Goal: Task Accomplishment & Management: Manage account settings

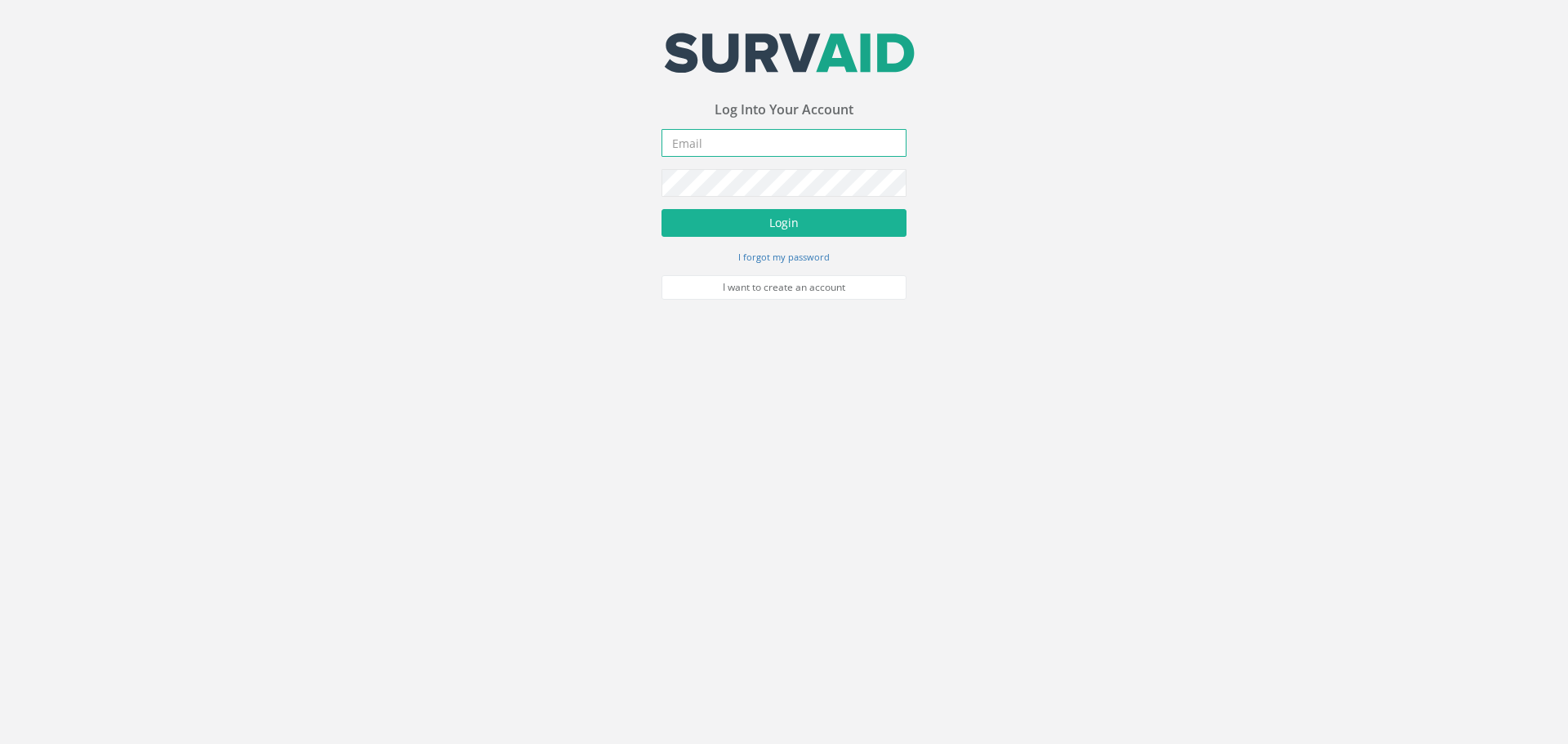
click at [705, 144] on input "email" at bounding box center [784, 142] width 245 height 28
type input "[PERSON_NAME][EMAIL_ADDRESS][PERSON_NAME][DOMAIN_NAME]"
click at [661, 209] on button "Login" at bounding box center [784, 223] width 245 height 28
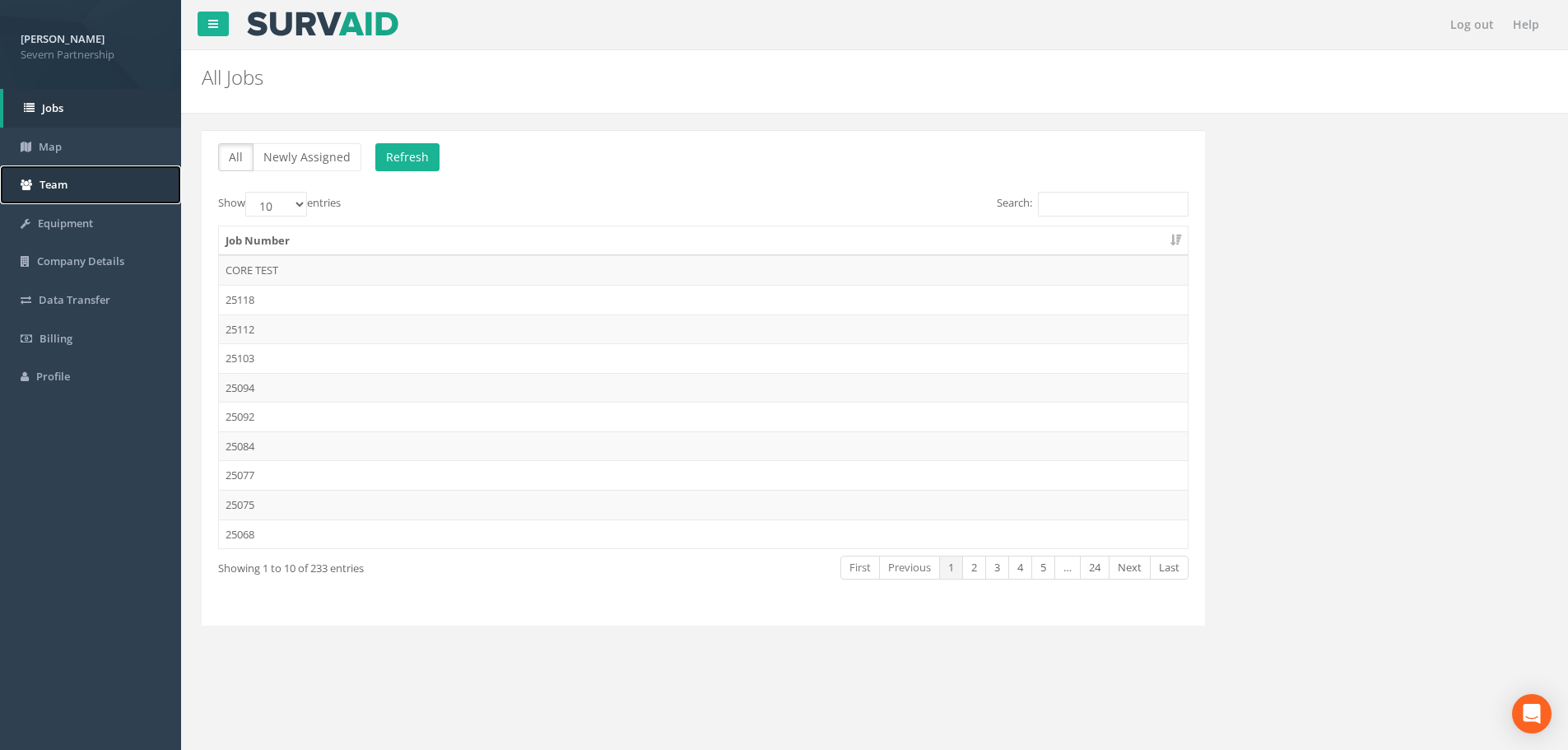
click at [70, 187] on link "Team" at bounding box center [90, 185] width 181 height 39
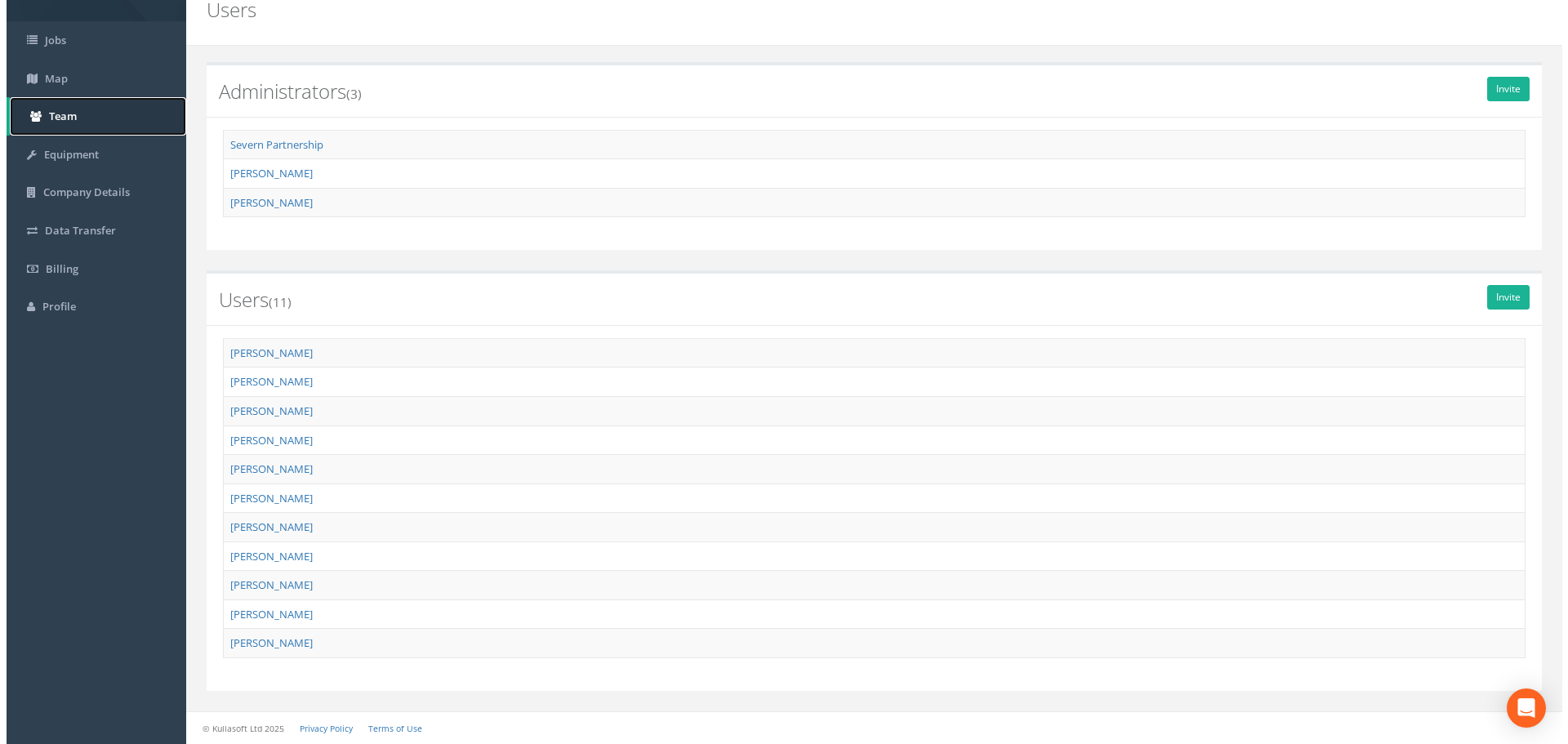
scroll to position [67, 0]
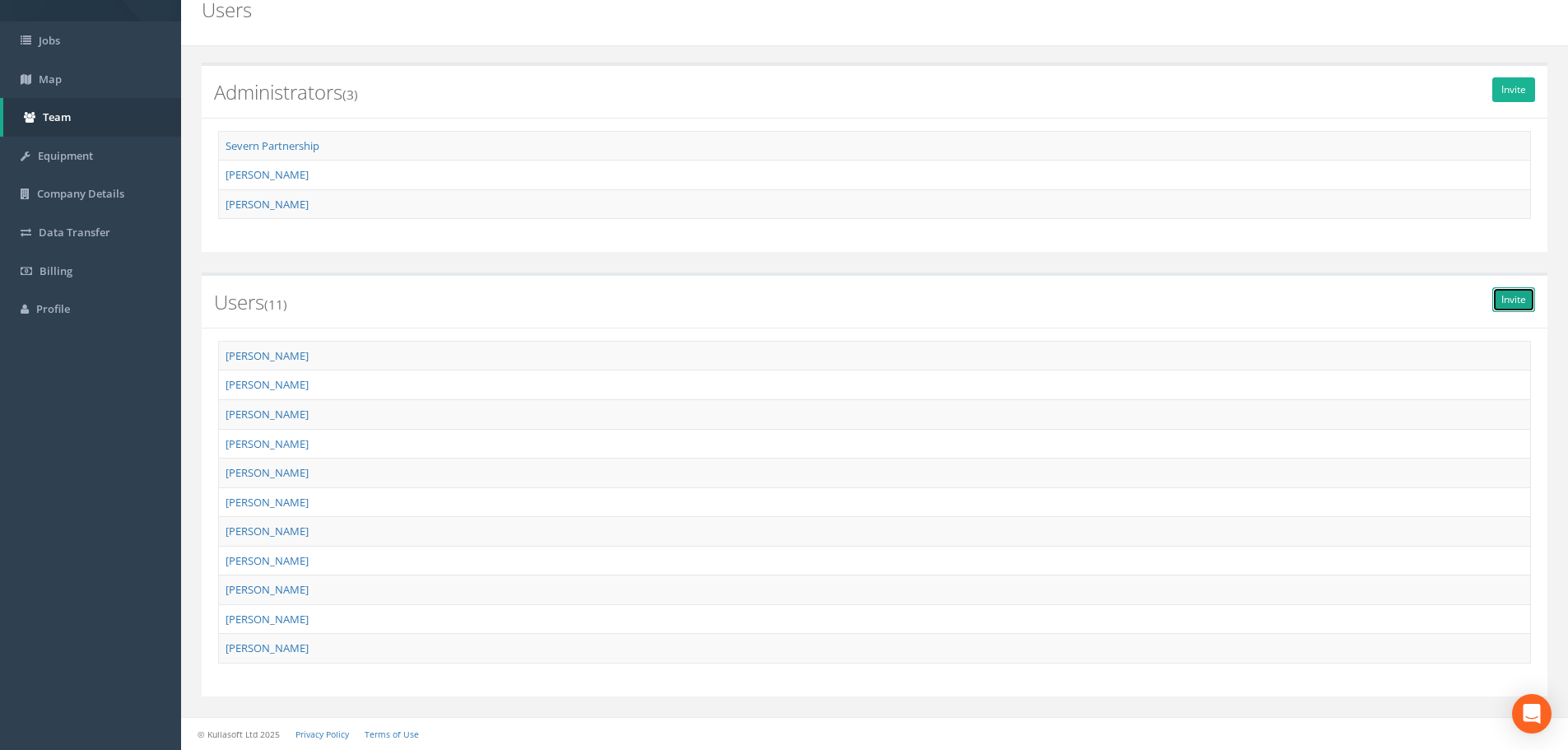
click at [1263, 300] on link "Invite" at bounding box center [1514, 299] width 43 height 24
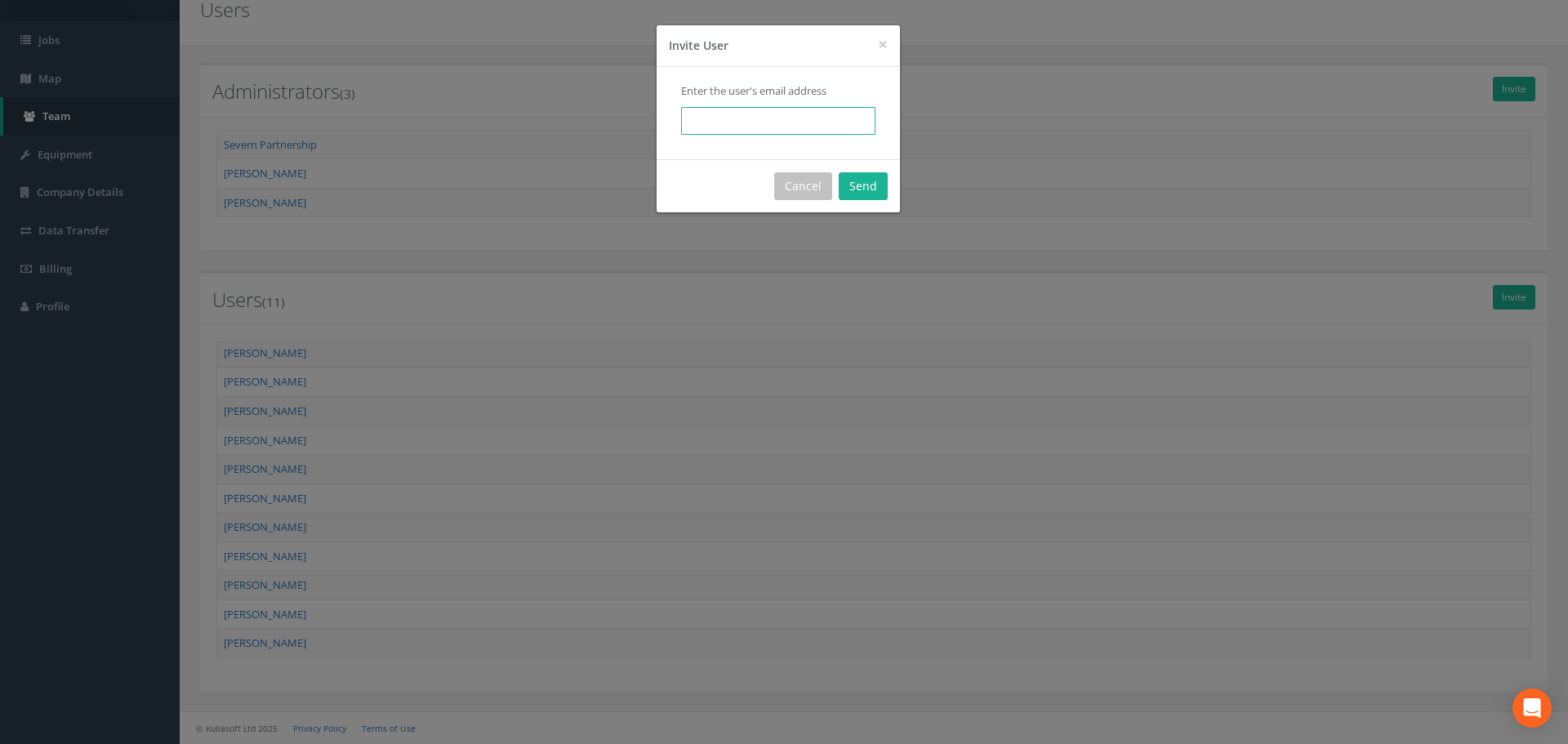
click at [715, 121] on input "email" at bounding box center [779, 121] width 194 height 28
type input "[PERSON_NAME][EMAIL_ADDRESS][PERSON_NAME][DOMAIN_NAME]"
click at [857, 178] on button "Send" at bounding box center [863, 186] width 49 height 28
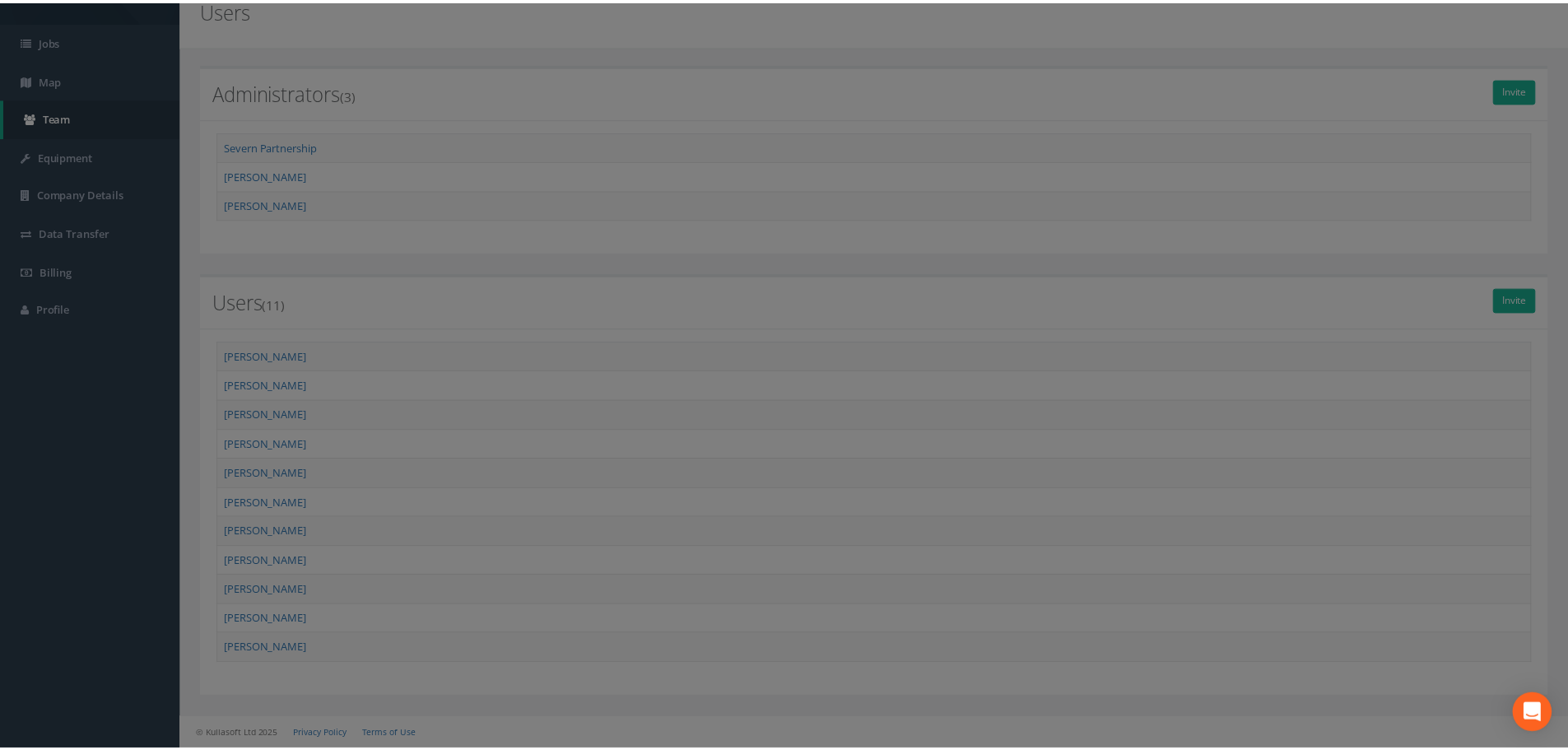
scroll to position [0, 0]
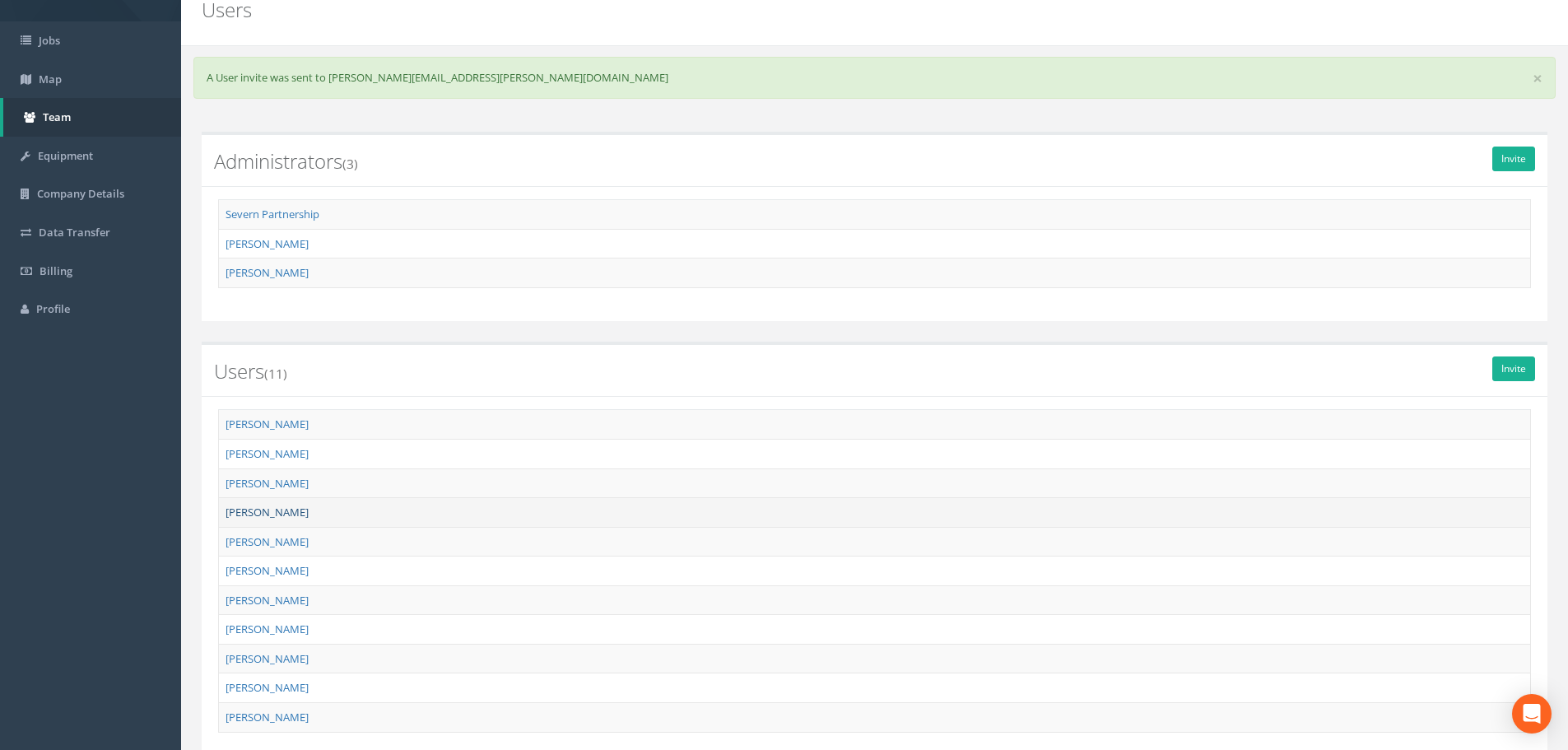
click at [284, 508] on link "[PERSON_NAME]" at bounding box center [267, 512] width 84 height 15
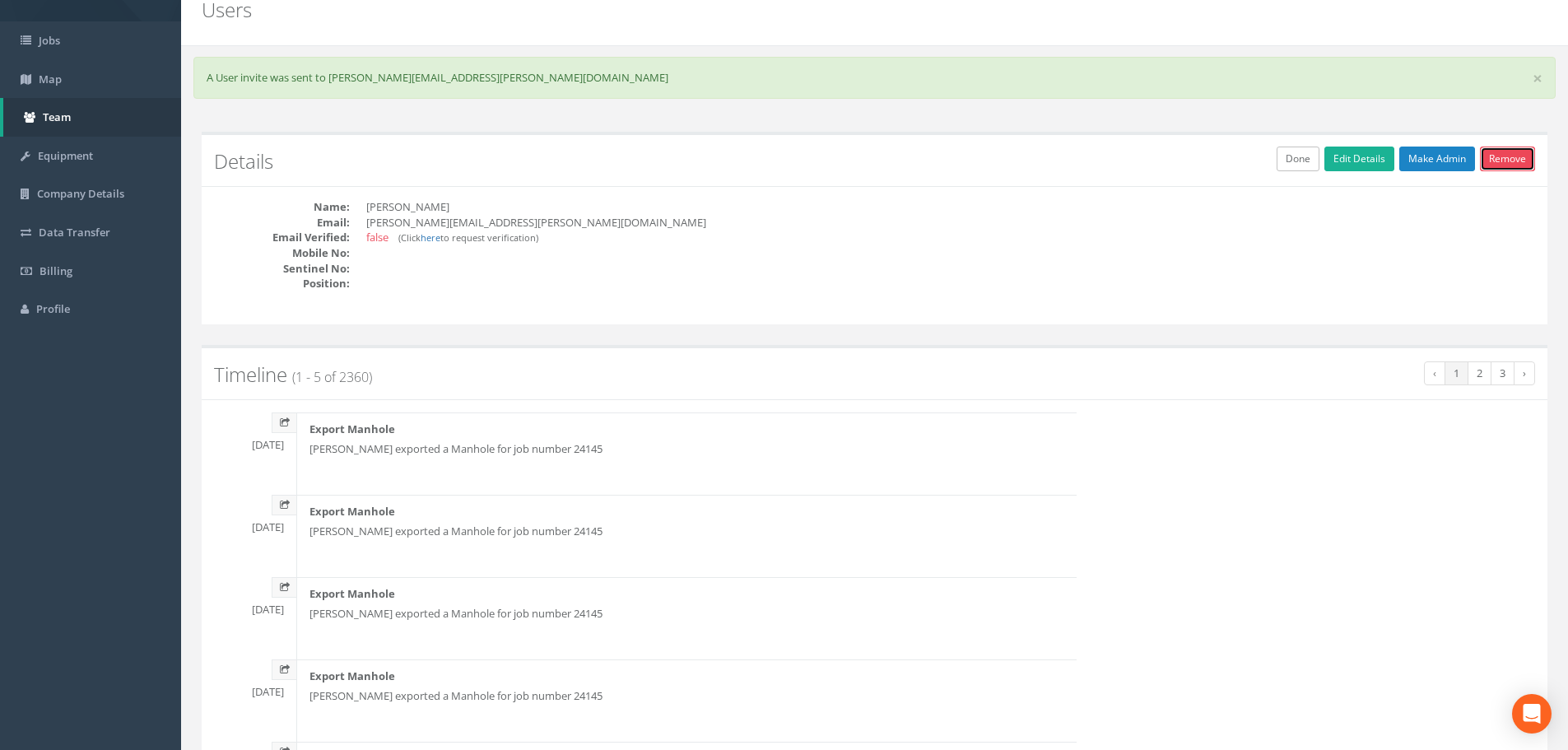
click at [1263, 160] on link "Remove" at bounding box center [1507, 159] width 55 height 24
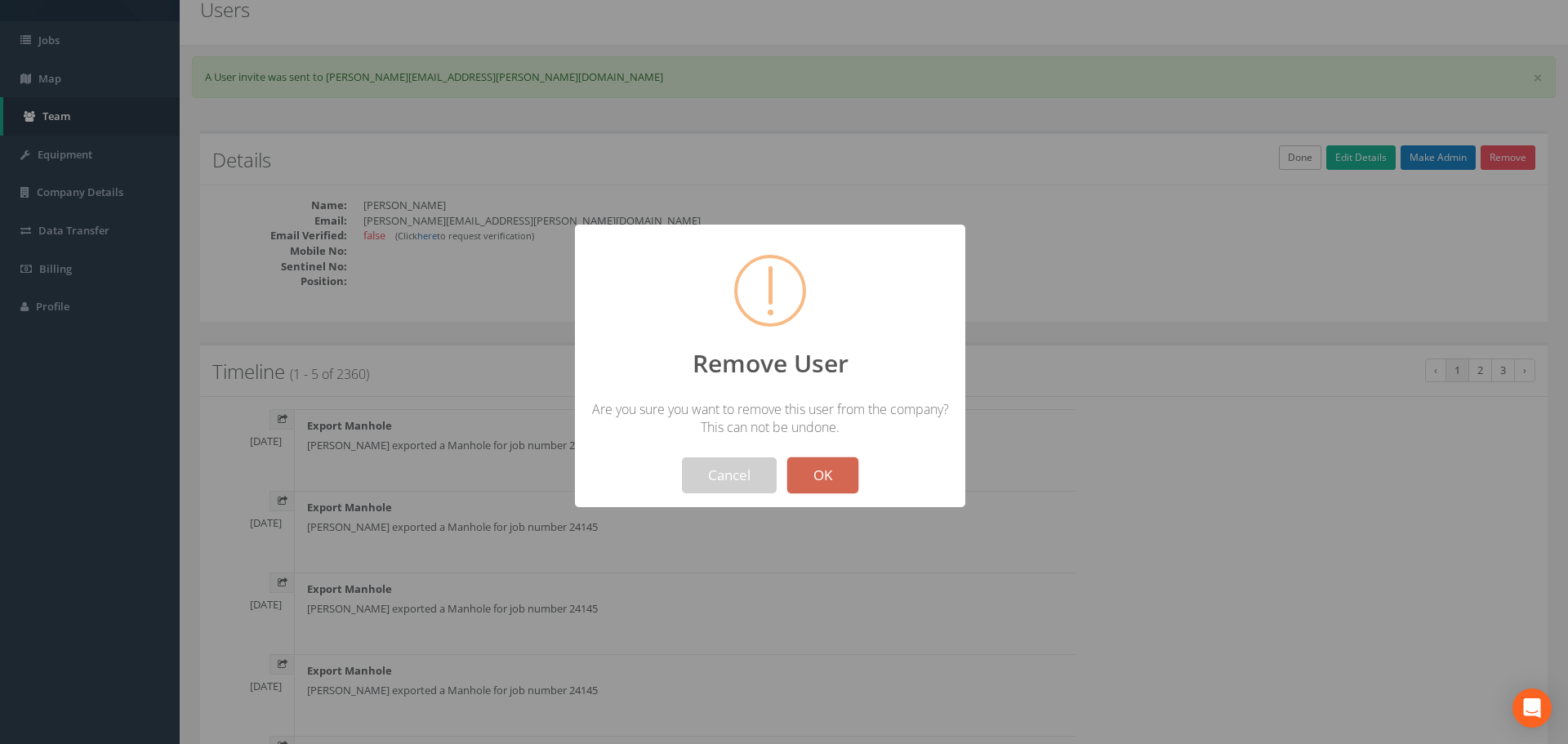
click at [825, 480] on button "OK" at bounding box center [822, 475] width 71 height 36
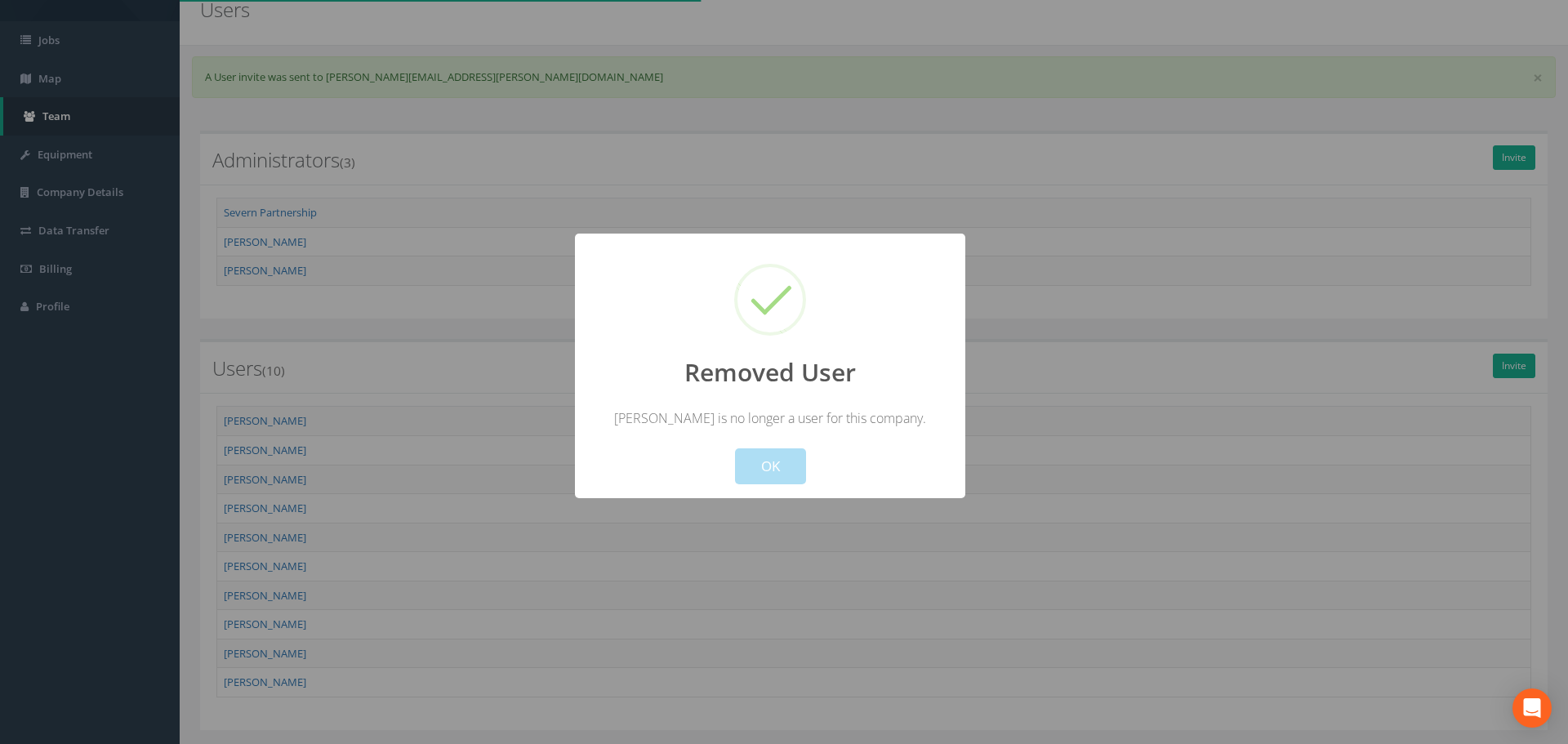
click at [837, 482] on div "Cancel OK" at bounding box center [769, 455] width 362 height 57
click at [740, 474] on button "OK" at bounding box center [770, 466] width 71 height 36
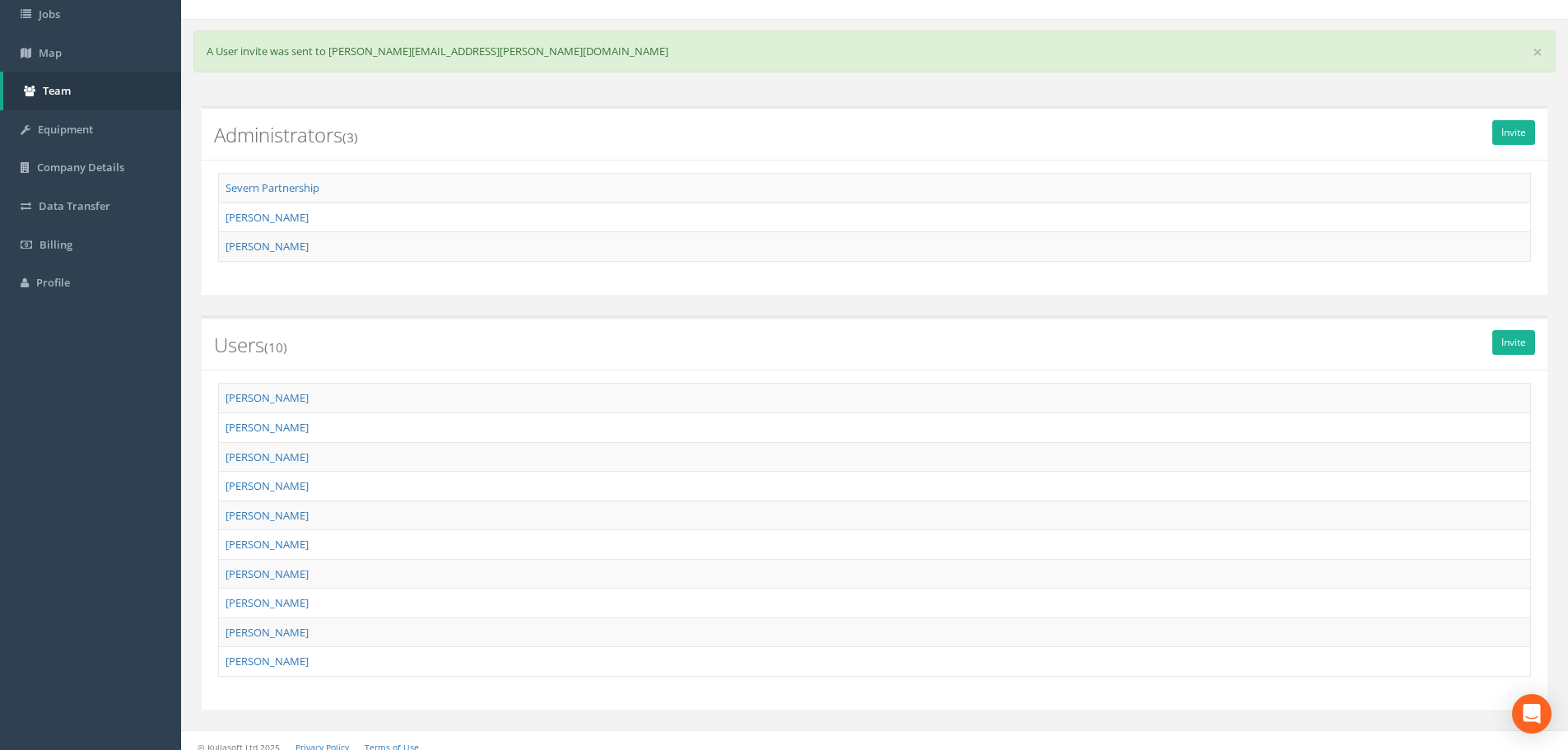
scroll to position [107, 0]
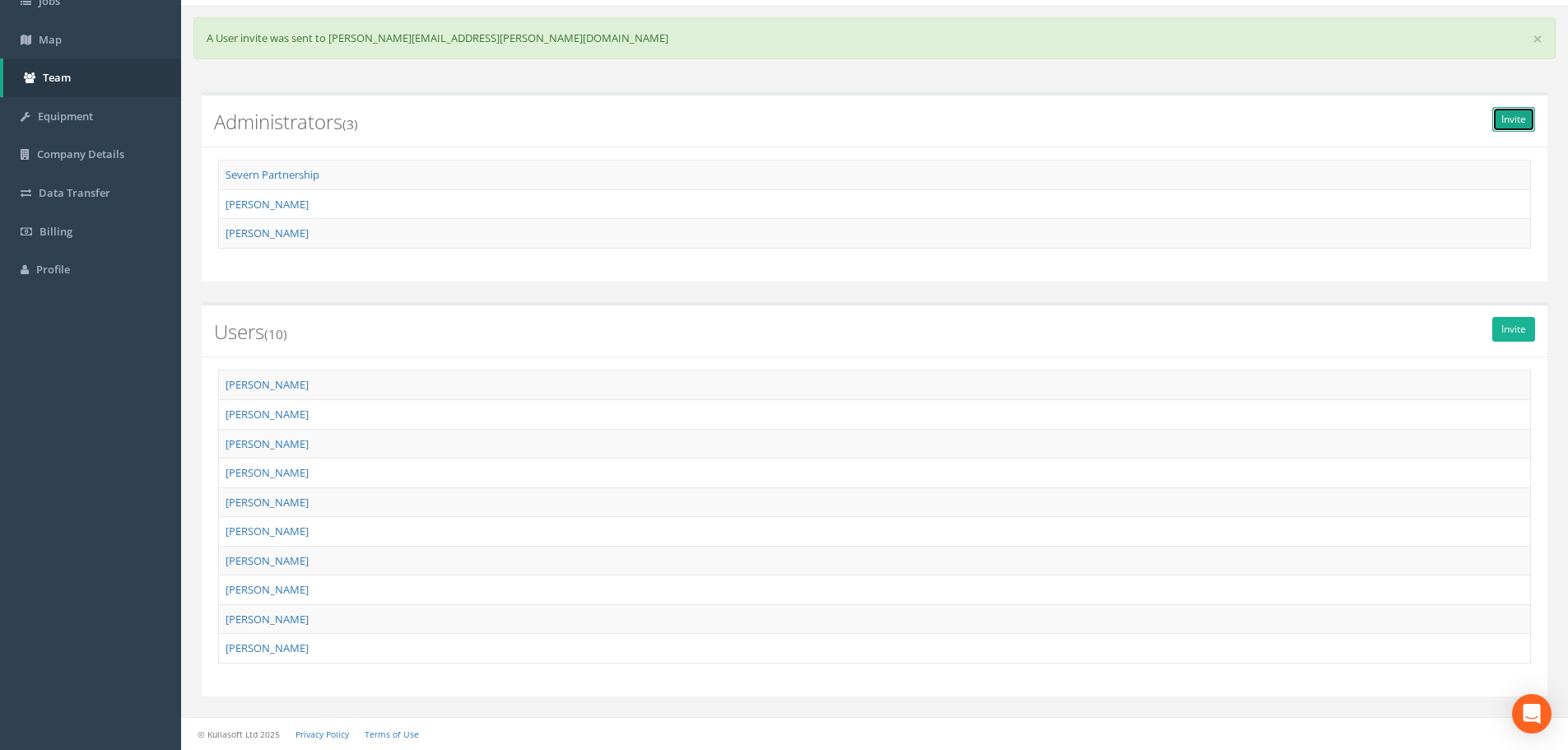
click at [1263, 114] on link "Invite" at bounding box center [1514, 119] width 43 height 24
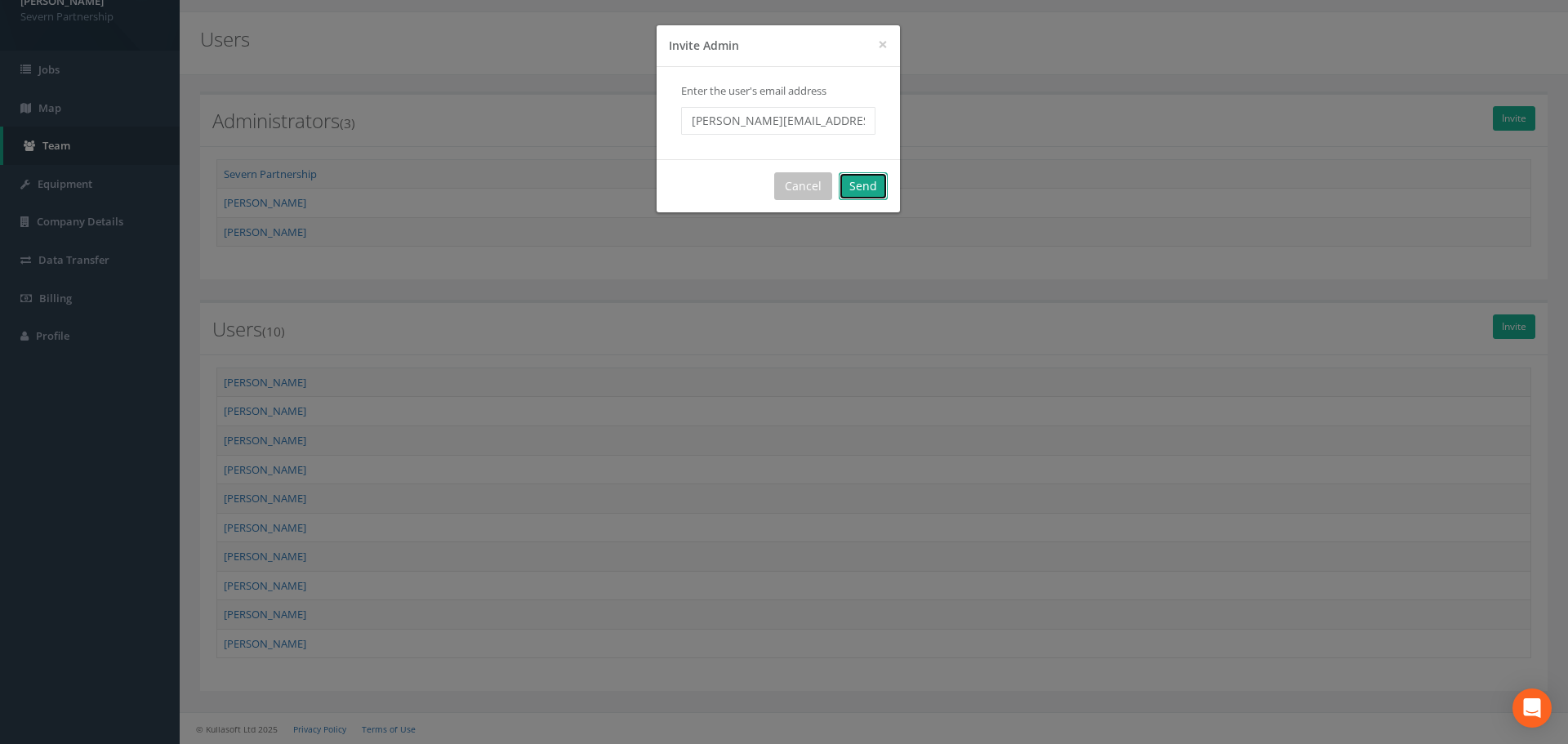
click at [877, 196] on button "Send" at bounding box center [863, 186] width 49 height 28
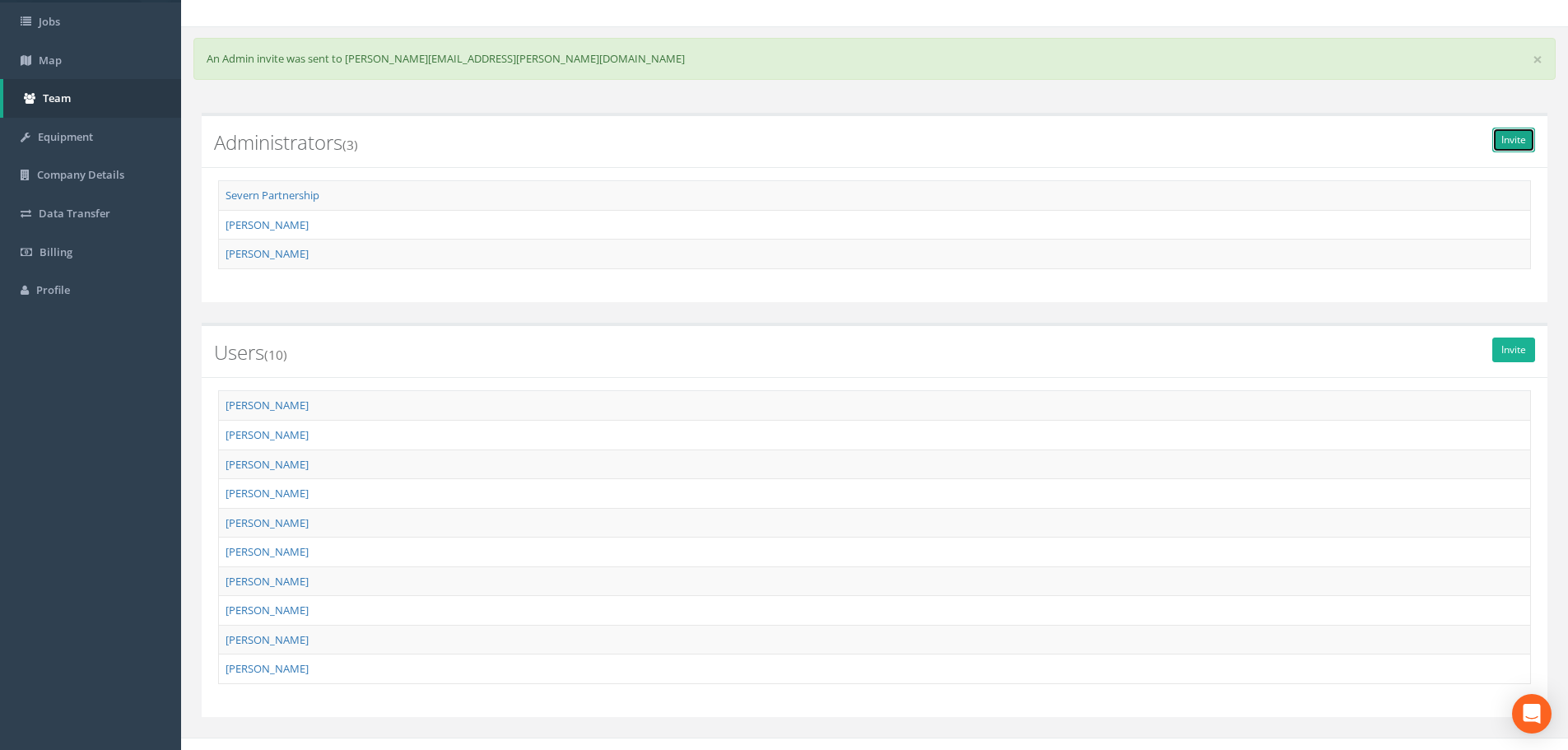
scroll to position [107, 0]
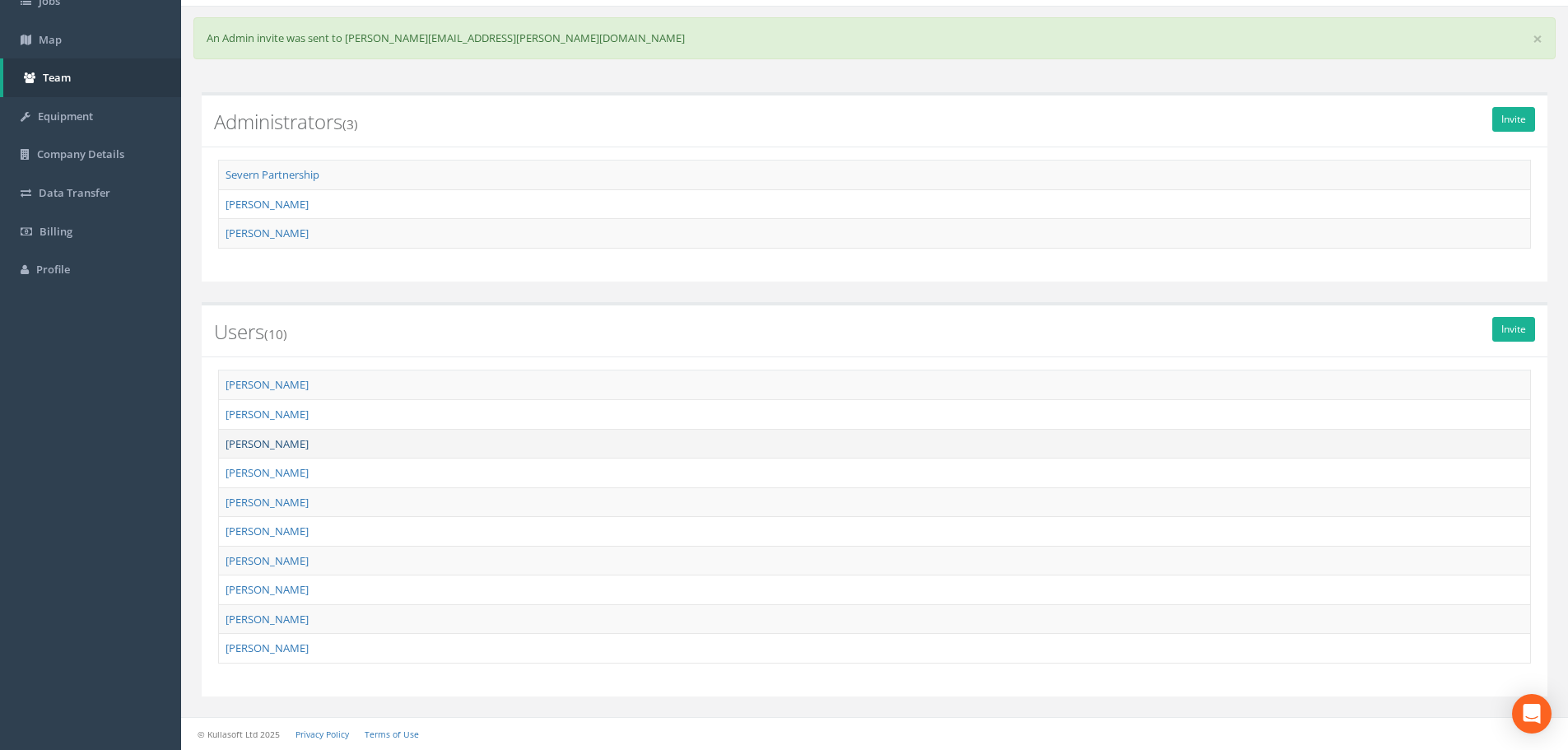
click at [295, 449] on link "[PERSON_NAME]" at bounding box center [267, 444] width 84 height 15
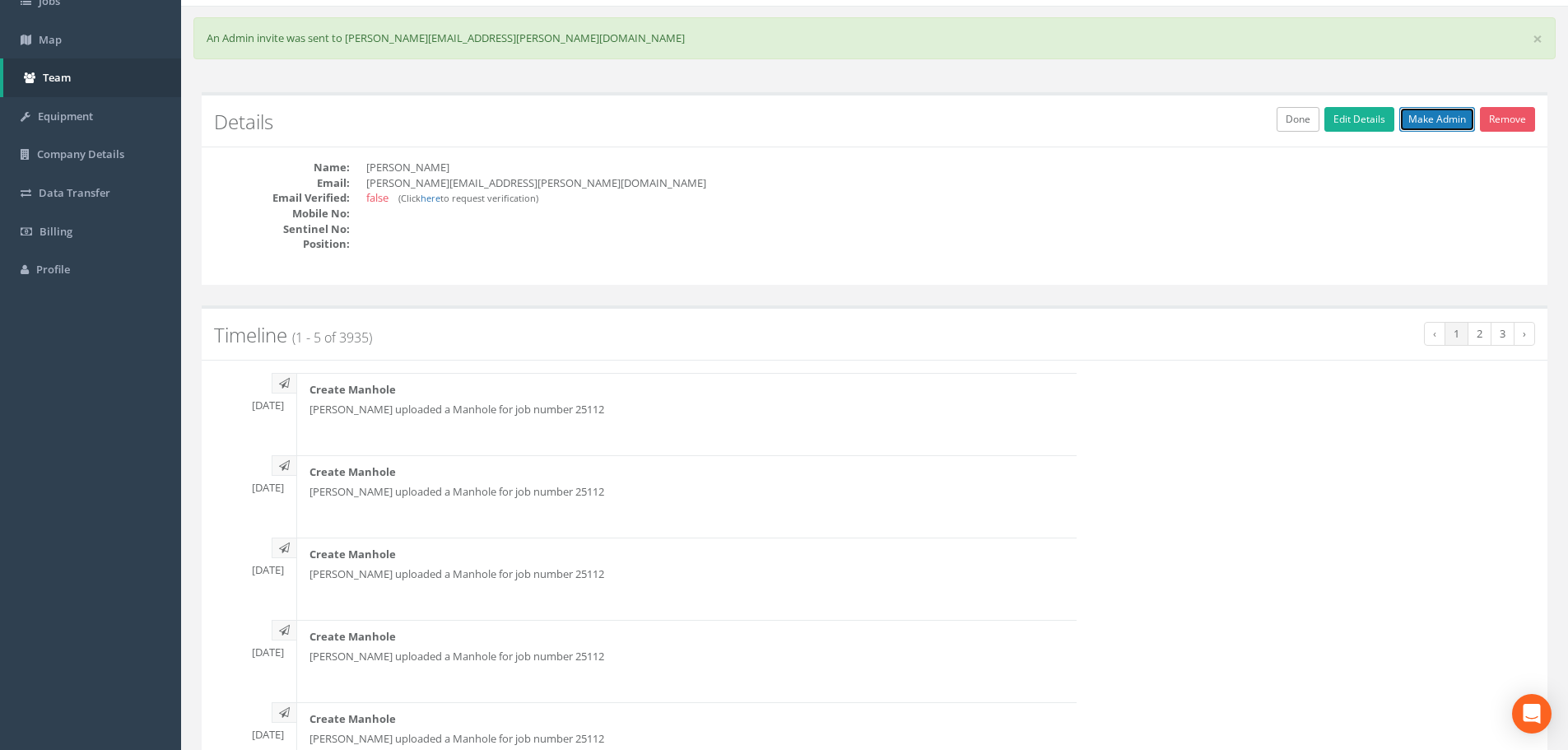
click at [1263, 127] on link "Make Admin" at bounding box center [1437, 119] width 76 height 24
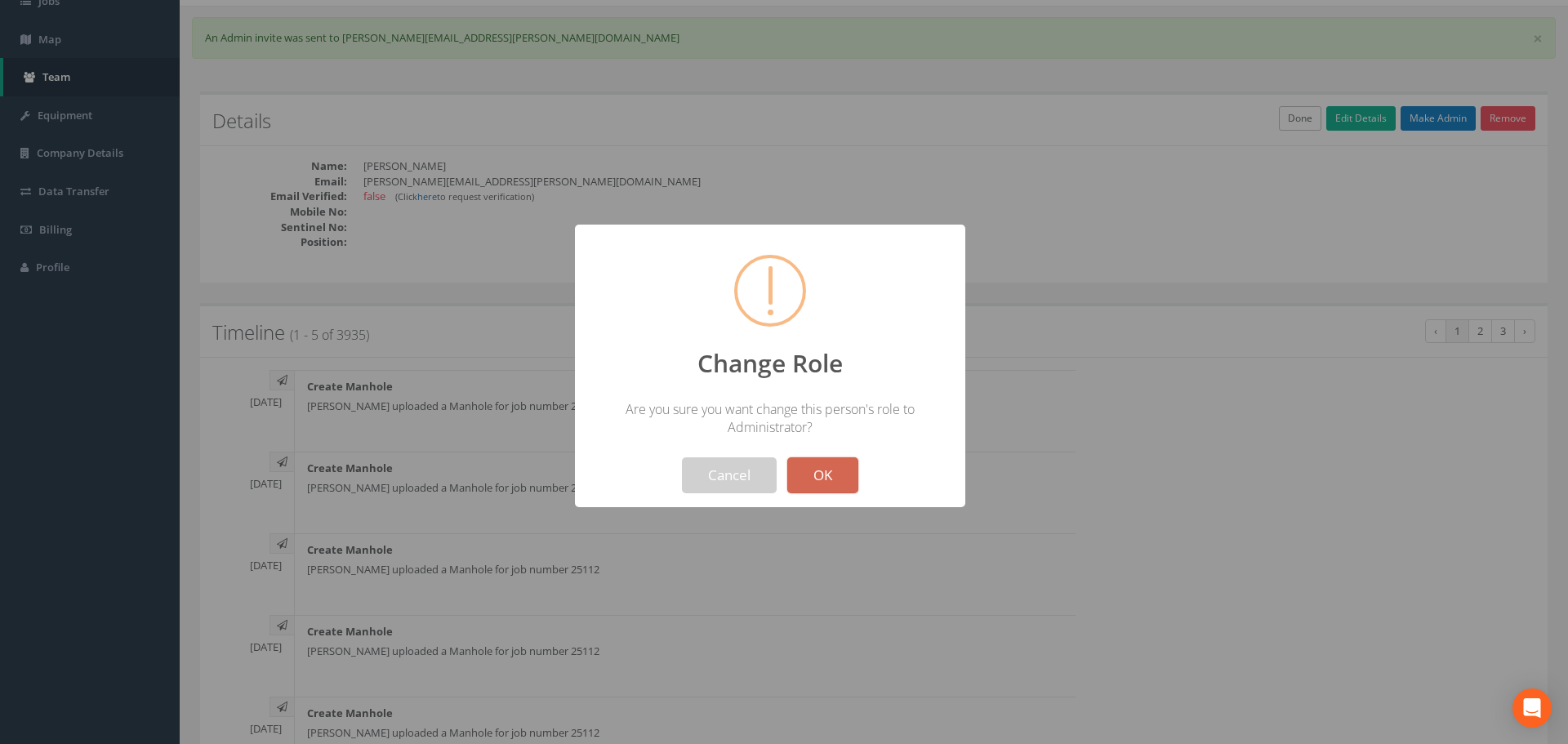
click at [825, 477] on button "OK" at bounding box center [822, 475] width 71 height 36
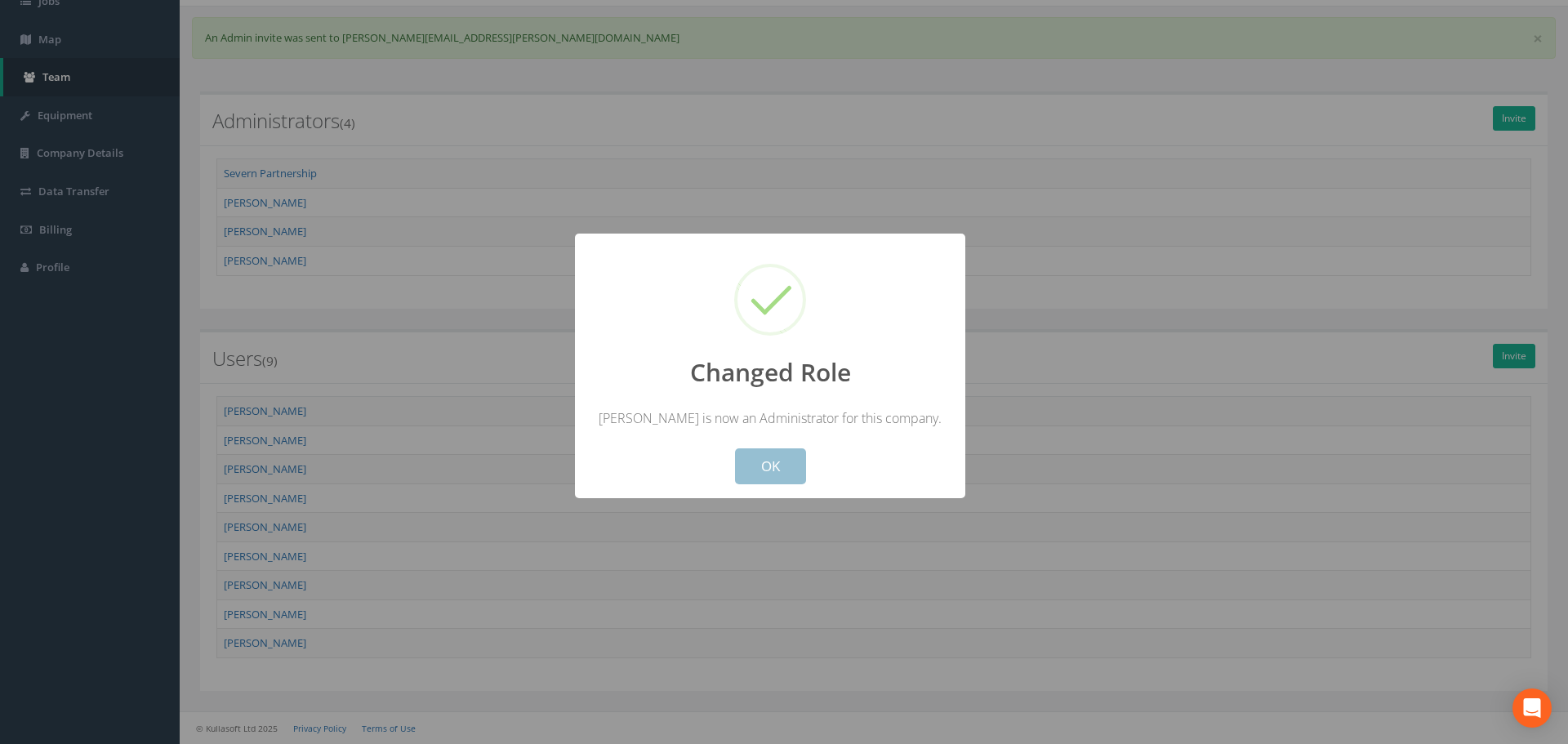
click at [743, 468] on button "OK" at bounding box center [770, 466] width 71 height 36
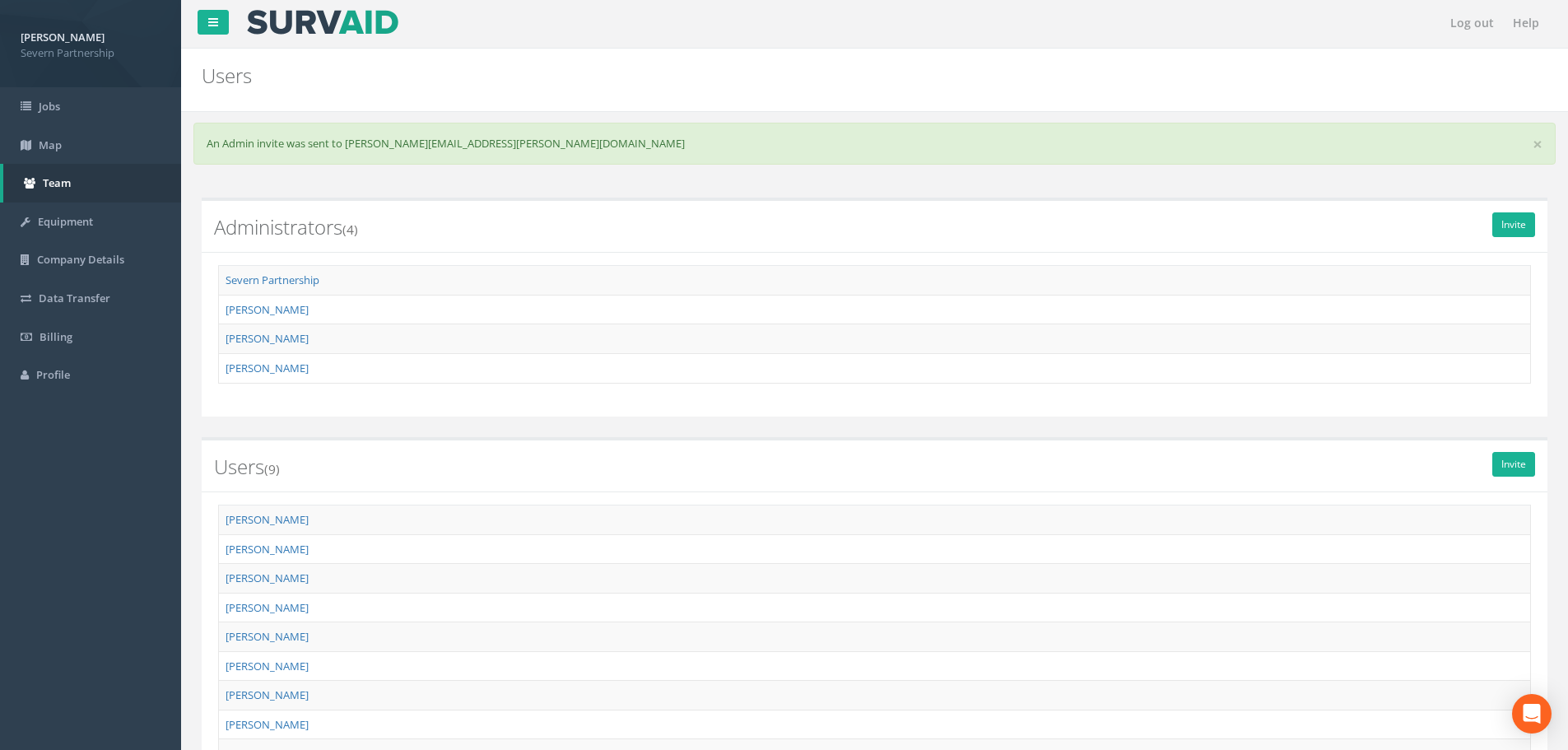
scroll to position [0, 0]
